Goal: Transaction & Acquisition: Book appointment/travel/reservation

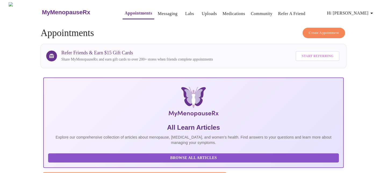
click at [310, 30] on span "Create Appointment" at bounding box center [324, 33] width 30 height 6
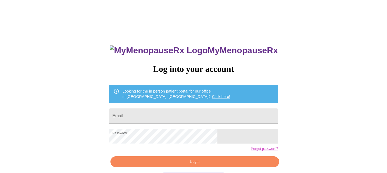
scroll to position [22, 0]
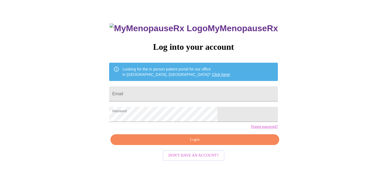
click at [189, 143] on span "Login" at bounding box center [195, 139] width 157 height 7
click at [171, 90] on input "Email" at bounding box center [193, 93] width 169 height 15
type input "k19turner@gmail.com"
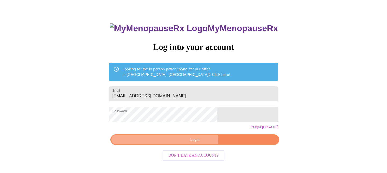
click at [175, 143] on span "Login" at bounding box center [195, 139] width 157 height 7
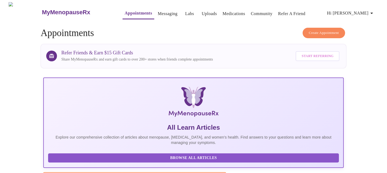
click at [313, 30] on span "Create Appointment" at bounding box center [324, 33] width 30 height 6
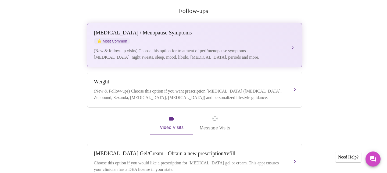
scroll to position [105, 0]
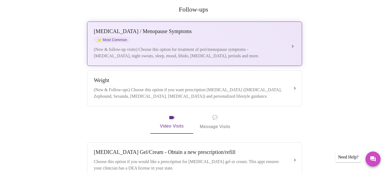
click at [193, 35] on div "Perimenopause / Menopause Symptoms ⭐ Most Common" at bounding box center [189, 35] width 191 height 15
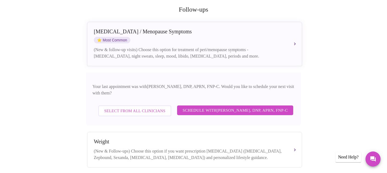
click at [143, 107] on span "Select from All Clinicians" at bounding box center [134, 110] width 61 height 7
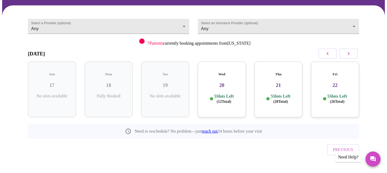
scroll to position [0, 0]
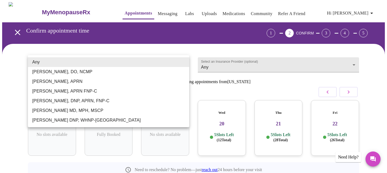
click at [161, 62] on body "MyMenopauseRx Appointments Messaging Labs Uploads Medications Community Refer a…" at bounding box center [193, 111] width 383 height 218
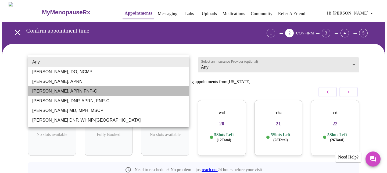
click at [107, 92] on li "Kelly Perisin, APRN FNP-C" at bounding box center [108, 91] width 161 height 10
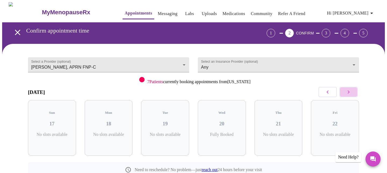
click at [350, 93] on icon "button" at bounding box center [349, 92] width 6 height 6
click at [174, 63] on body "MyMenopauseRx Appointments Messaging Labs Uploads Medications Community Refer a…" at bounding box center [193, 111] width 383 height 218
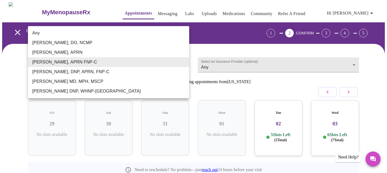
click at [149, 32] on li "Any" at bounding box center [108, 33] width 161 height 10
type input "Any"
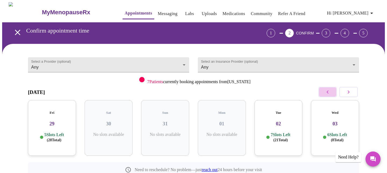
click at [329, 91] on icon "button" at bounding box center [328, 92] width 6 height 6
click at [330, 121] on h3 "22" at bounding box center [336, 124] width 40 height 6
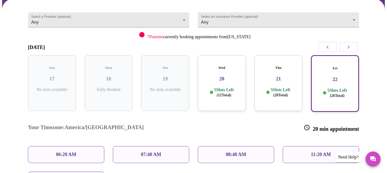
scroll to position [43, 0]
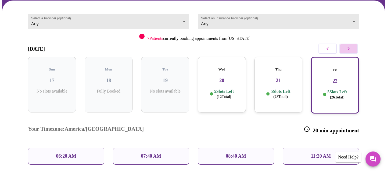
click at [348, 49] on icon "button" at bounding box center [349, 48] width 6 height 6
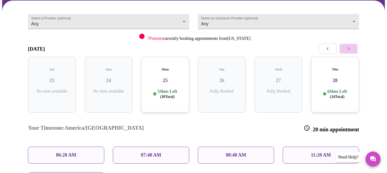
click at [348, 49] on icon "button" at bounding box center [349, 48] width 6 height 6
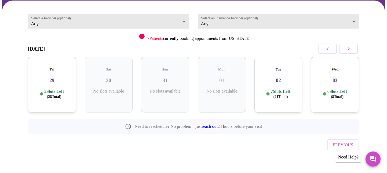
scroll to position [38, 0]
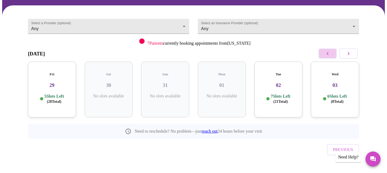
click at [327, 54] on icon "button" at bounding box center [328, 53] width 6 height 6
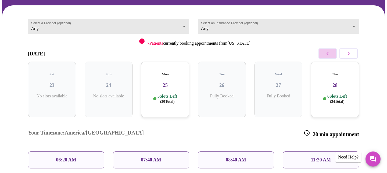
click at [327, 54] on icon "button" at bounding box center [328, 53] width 6 height 6
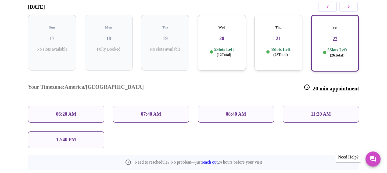
scroll to position [87, 0]
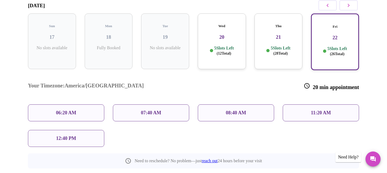
click at [268, 45] on div "5 Slots Left ( 28 Total)" at bounding box center [279, 50] width 40 height 10
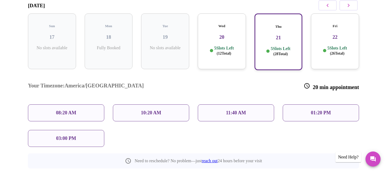
click at [229, 34] on h3 "20" at bounding box center [222, 37] width 40 height 6
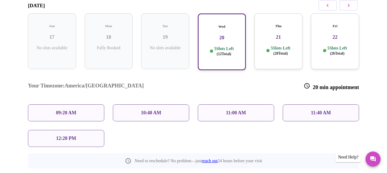
click at [323, 45] on div "5 Slots Left ( 26 Total)" at bounding box center [336, 50] width 40 height 10
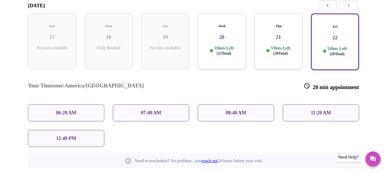
click at [310, 104] on div "11:20 AM" at bounding box center [321, 112] width 76 height 17
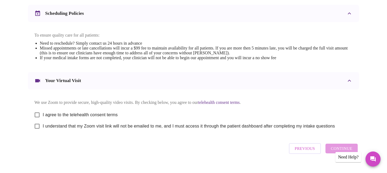
scroll to position [217, 0]
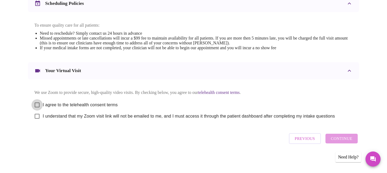
click at [39, 107] on input "I agree to the telehealth consent terms" at bounding box center [36, 104] width 11 height 11
checkbox input "true"
click at [40, 118] on input "I understand that my Zoom visit link will not be emailed to me, and I must acce…" at bounding box center [36, 116] width 11 height 11
checkbox input "true"
click at [335, 140] on span "Continue" at bounding box center [342, 138] width 22 height 7
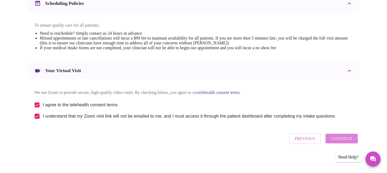
scroll to position [56, 0]
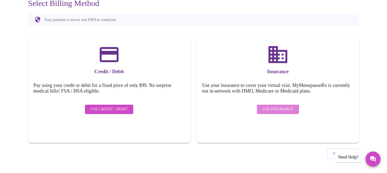
click at [268, 107] on span "Use Insurance" at bounding box center [278, 109] width 31 height 7
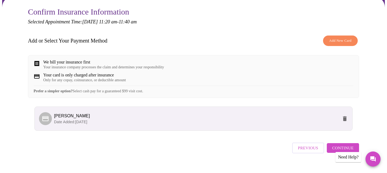
scroll to position [61, 0]
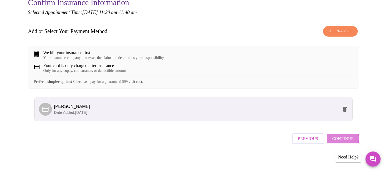
click at [339, 140] on span "Continue" at bounding box center [344, 138] width 22 height 7
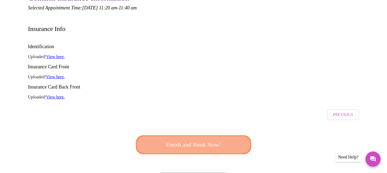
click at [194, 140] on span "Finish and Book Now!" at bounding box center [194, 145] width 100 height 10
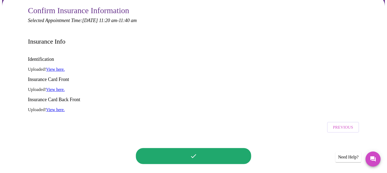
scroll to position [49, 0]
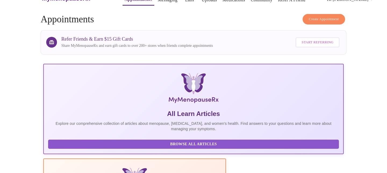
scroll to position [49, 0]
